Goal: Find specific page/section: Find specific page/section

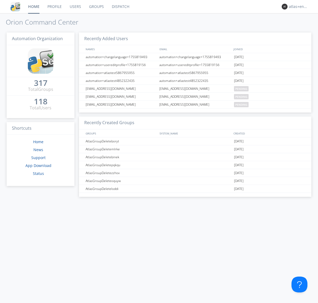
click at [120, 7] on link "Dispatch" at bounding box center [120, 6] width 25 height 13
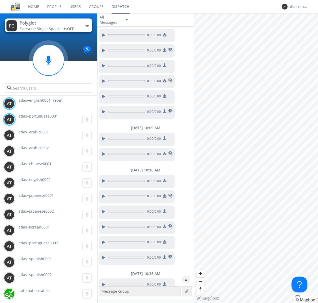
scroll to position [130, 0]
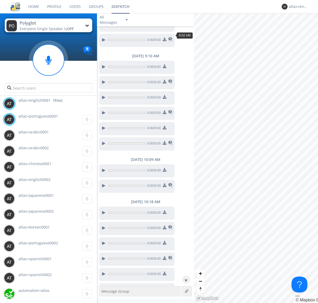
scroll to position [50, 0]
click at [184, 280] on div "^" at bounding box center [186, 280] width 8 height 8
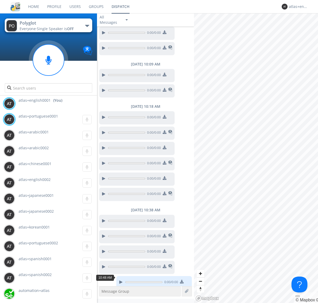
scroll to position [151, 0]
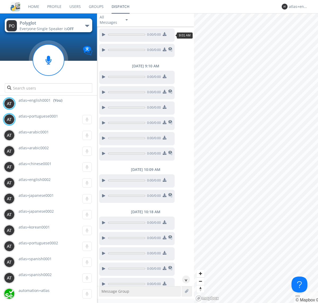
scroll to position [24, 0]
click at [184, 280] on div "^" at bounding box center [186, 280] width 8 height 8
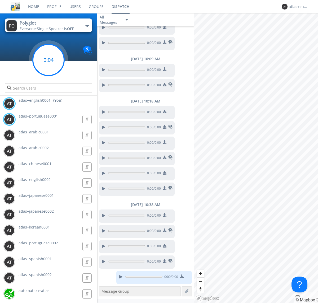
scroll to position [151, 0]
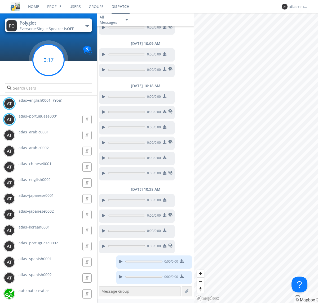
click at [48, 60] on g at bounding box center [48, 59] width 31 height 31
